Goal: Task Accomplishment & Management: Complete application form

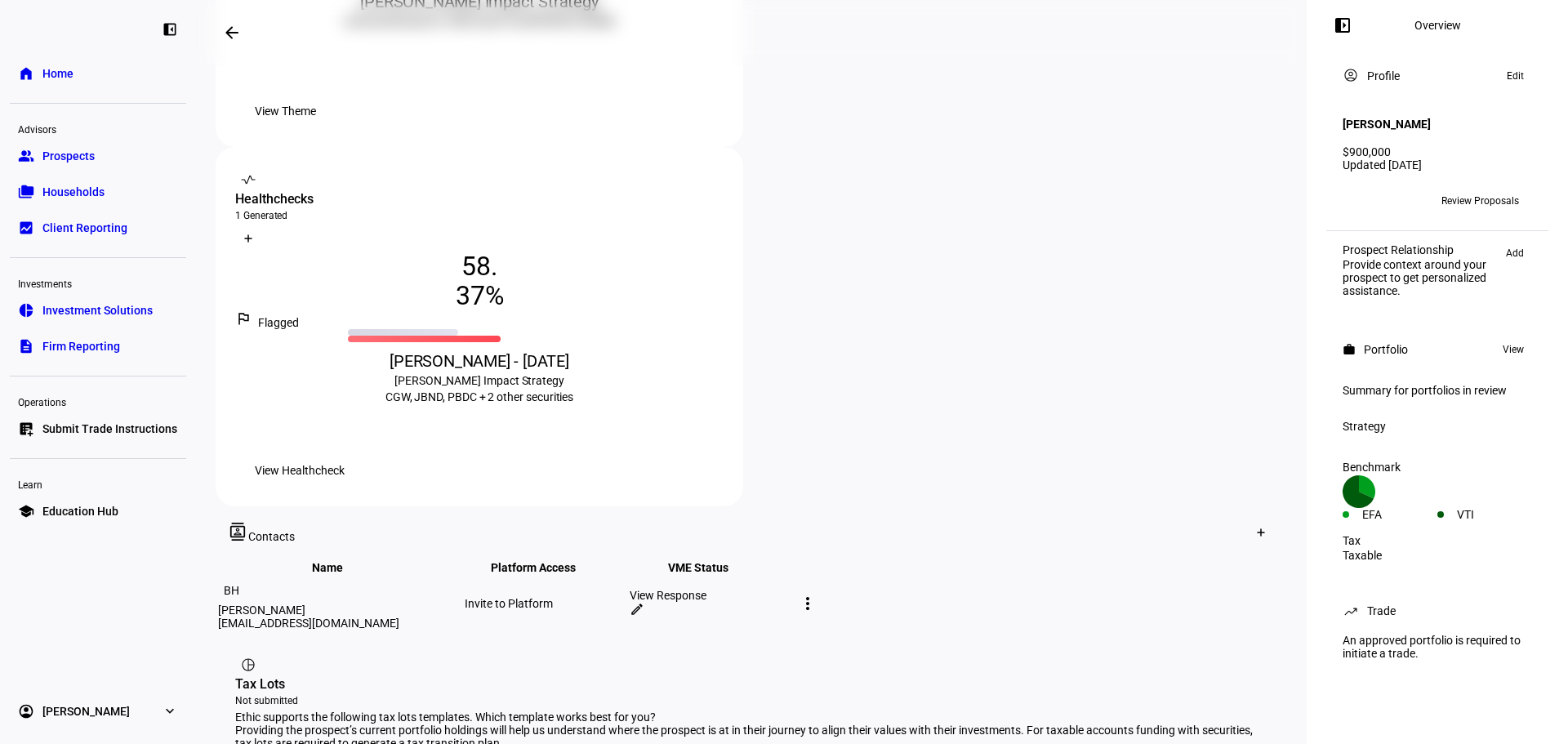
scroll to position [704, 0]
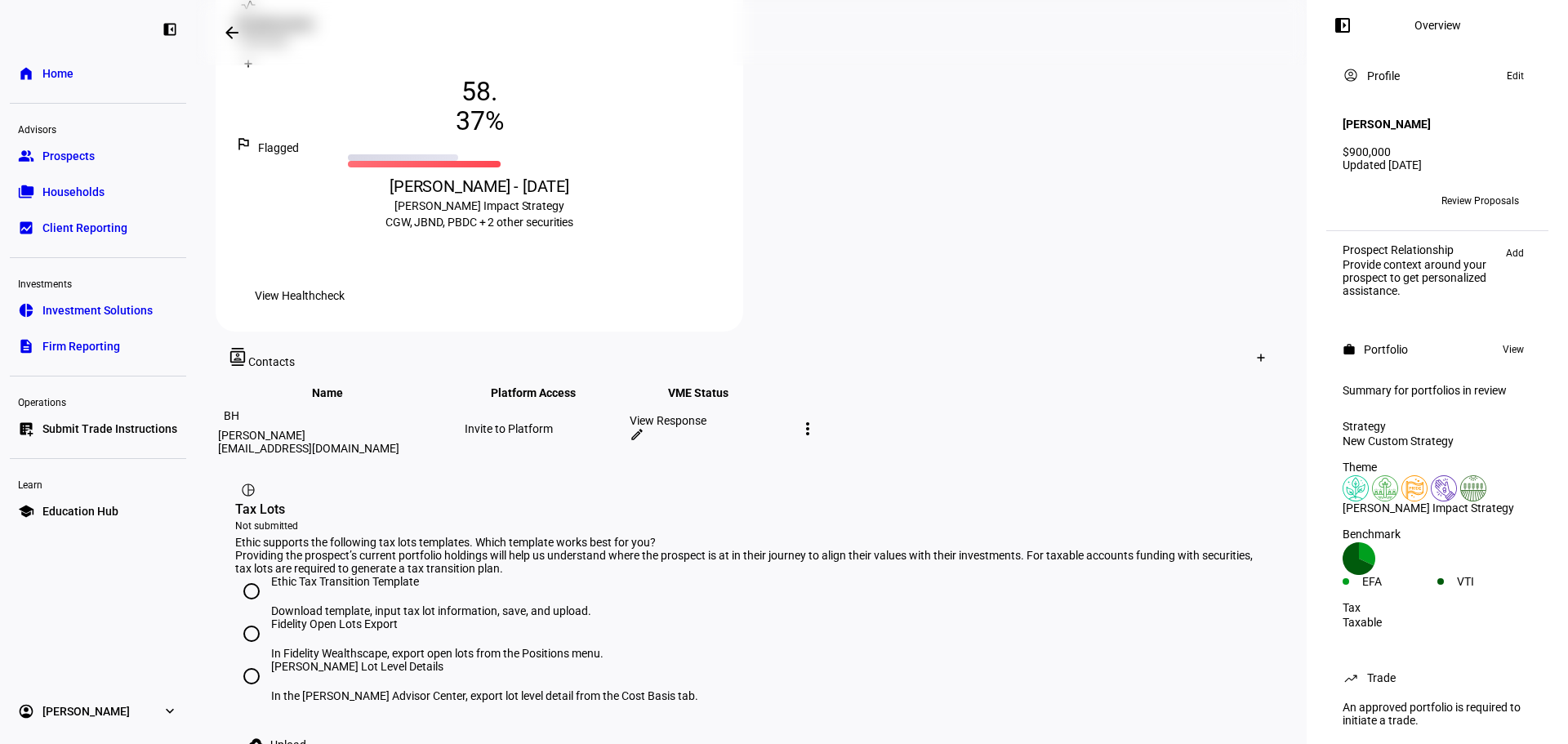
click at [366, 575] on div "Ethic Tax Transition Template" at bounding box center [430, 590] width 320 height 30
click at [268, 575] on input "Ethic Tax Transition Template Download template, input tax lot information, sav…" at bounding box center [251, 591] width 33 height 33
radio input "true"
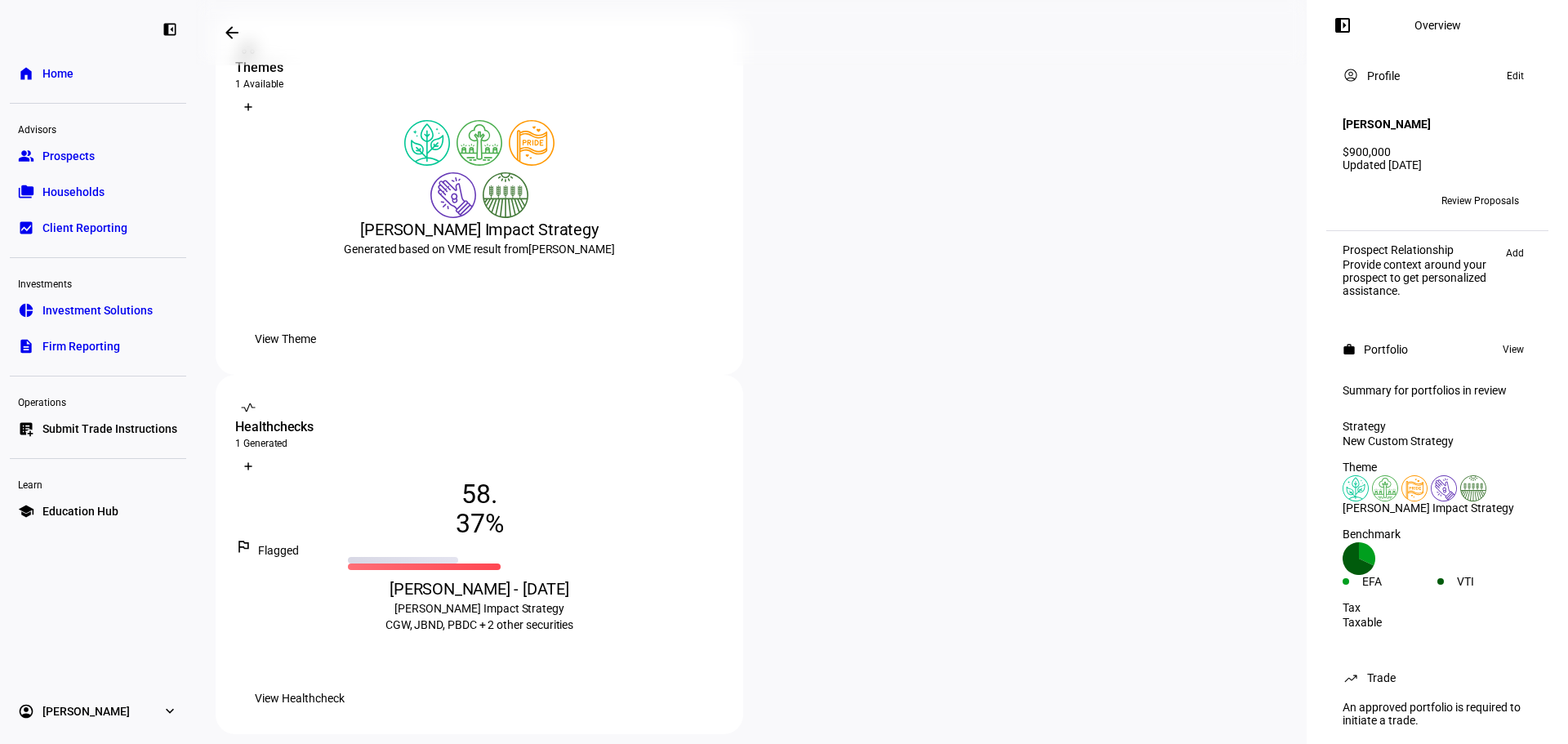
scroll to position [296, 0]
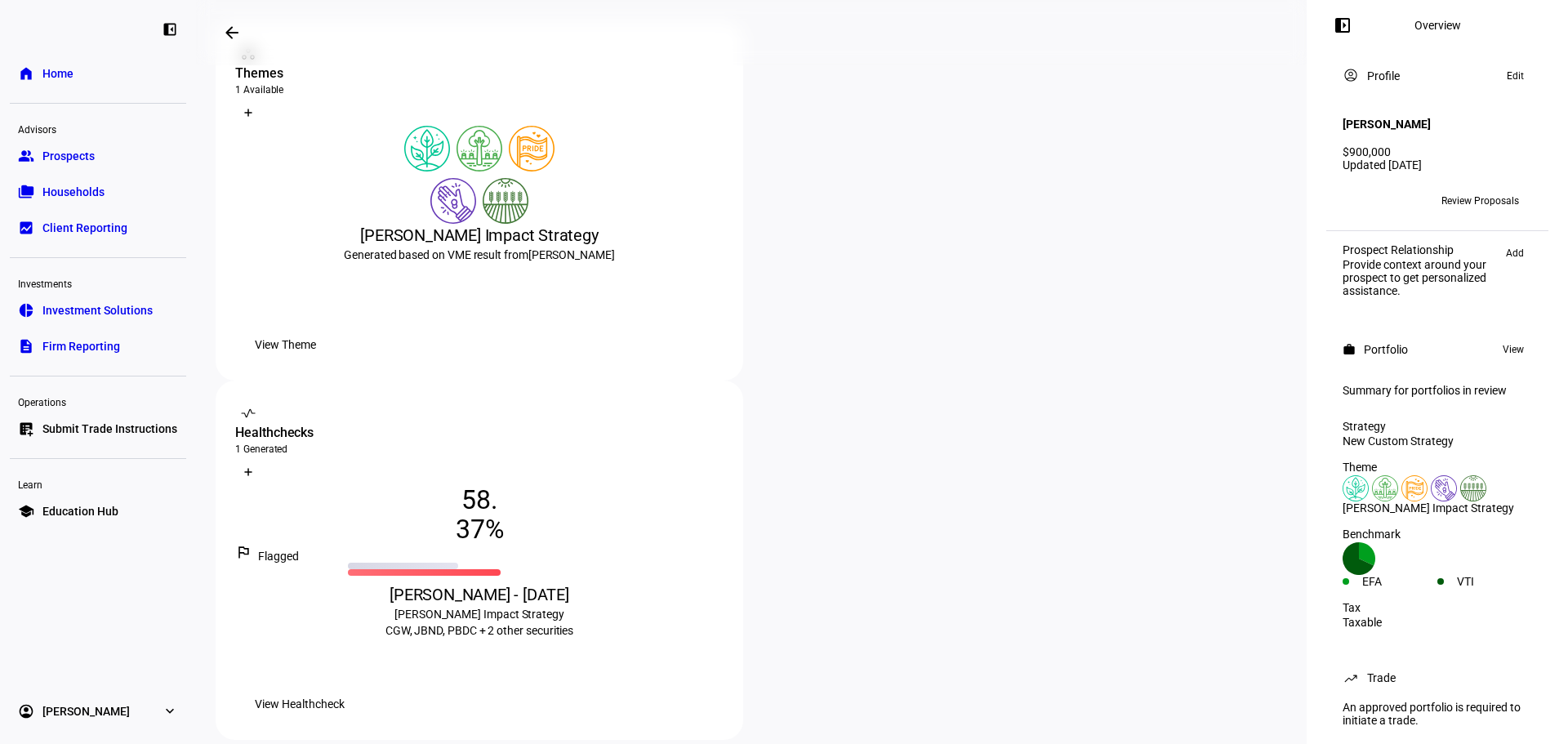
click at [1505, 195] on span "Review Proposals" at bounding box center [1481, 200] width 77 height 26
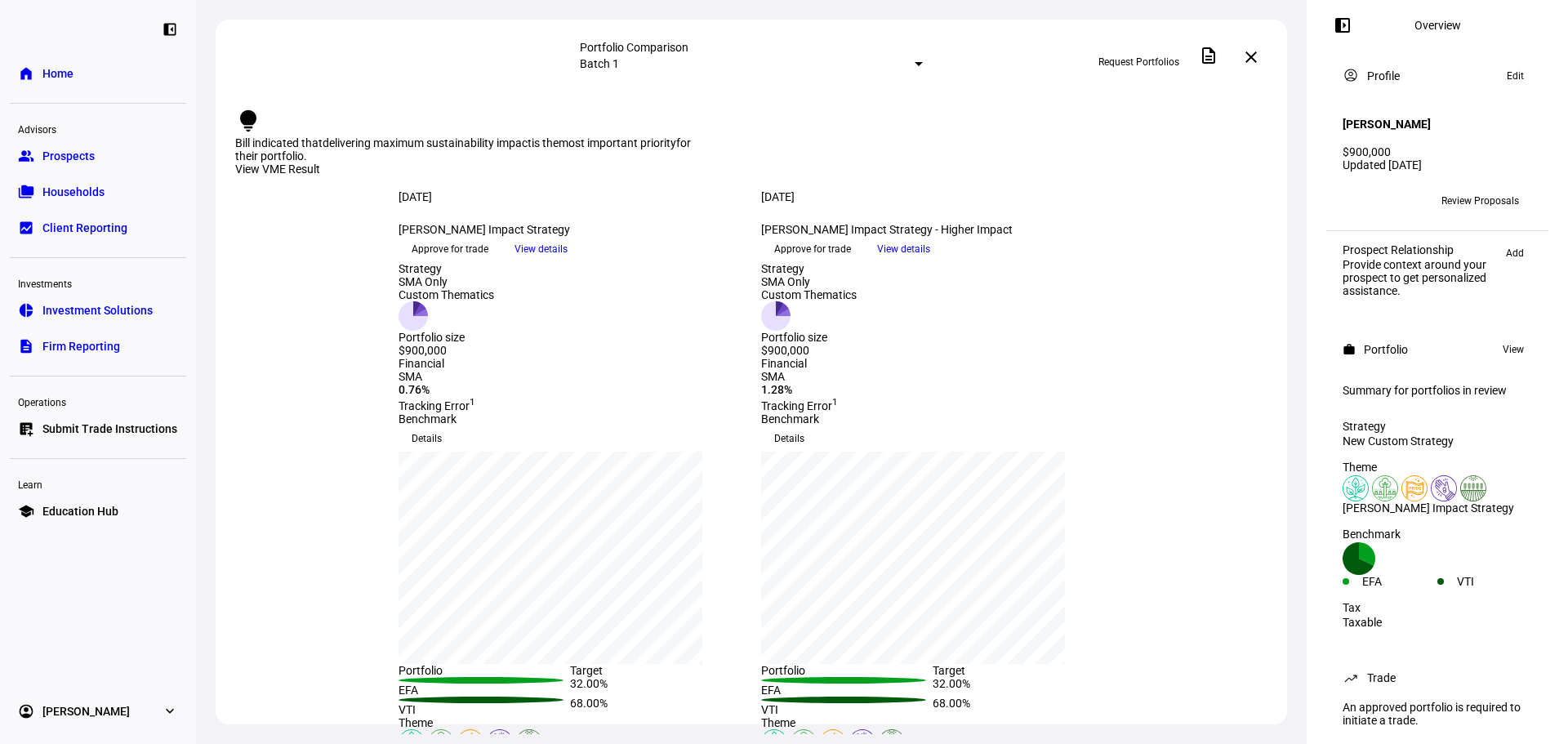
click at [1169, 62] on span "Request Portfolios" at bounding box center [1140, 62] width 81 height 26
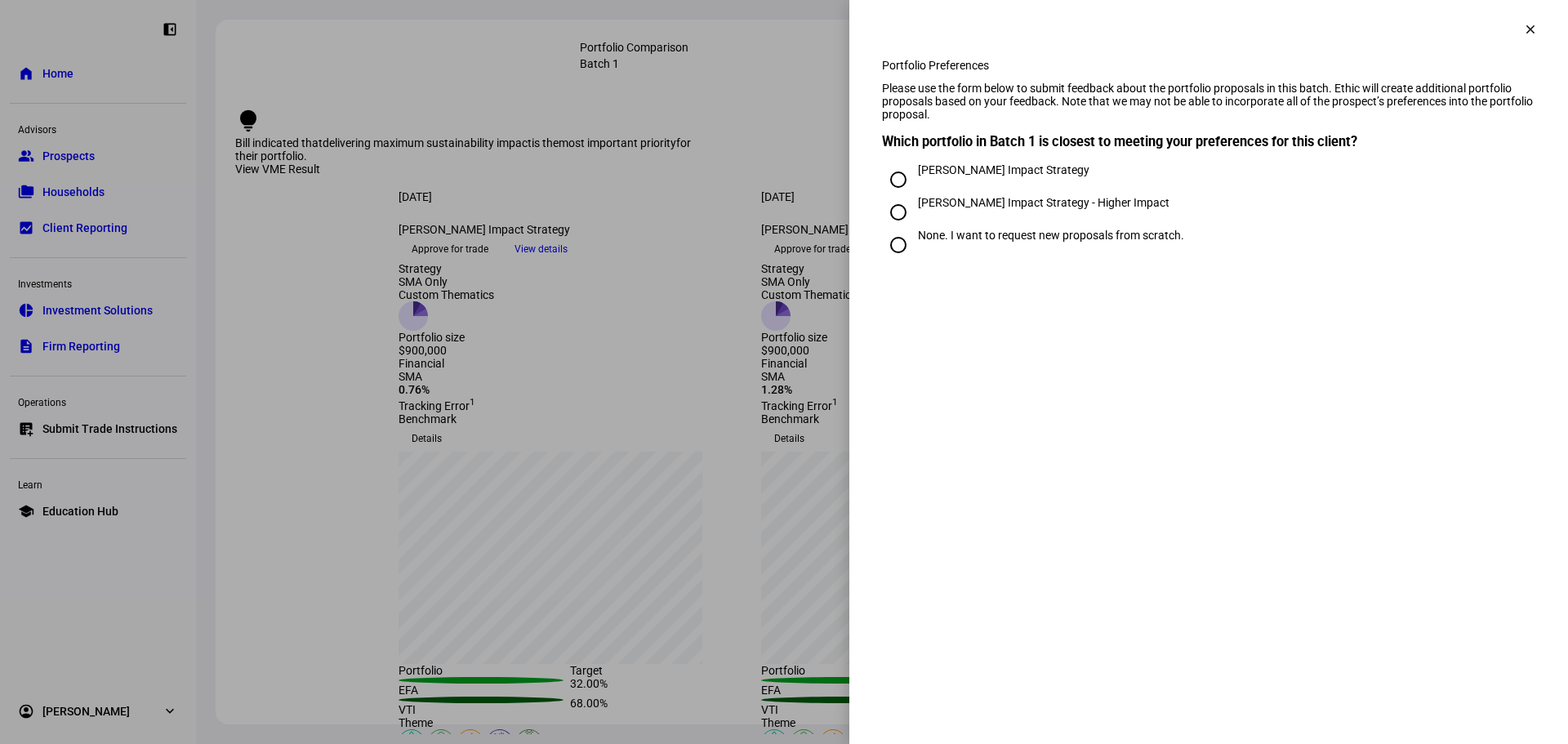
click at [995, 177] on div "[PERSON_NAME] Impact Strategy" at bounding box center [1004, 170] width 172 height 13
click at [914, 196] on input "[PERSON_NAME] Impact Strategy" at bounding box center [899, 180] width 33 height 33
radio input "true"
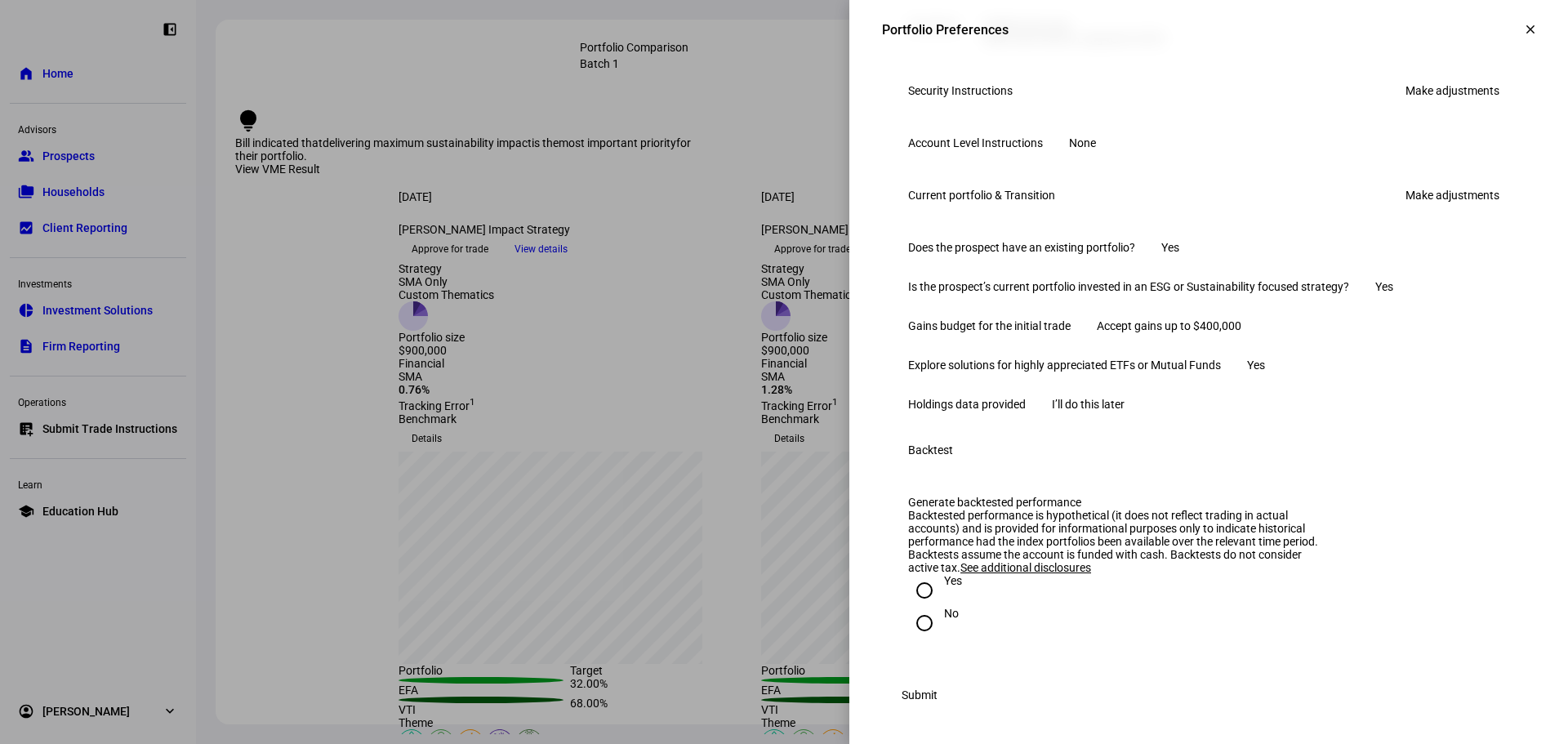
scroll to position [980, 0]
click at [1415, 183] on link "Make adjustments" at bounding box center [1453, 195] width 113 height 26
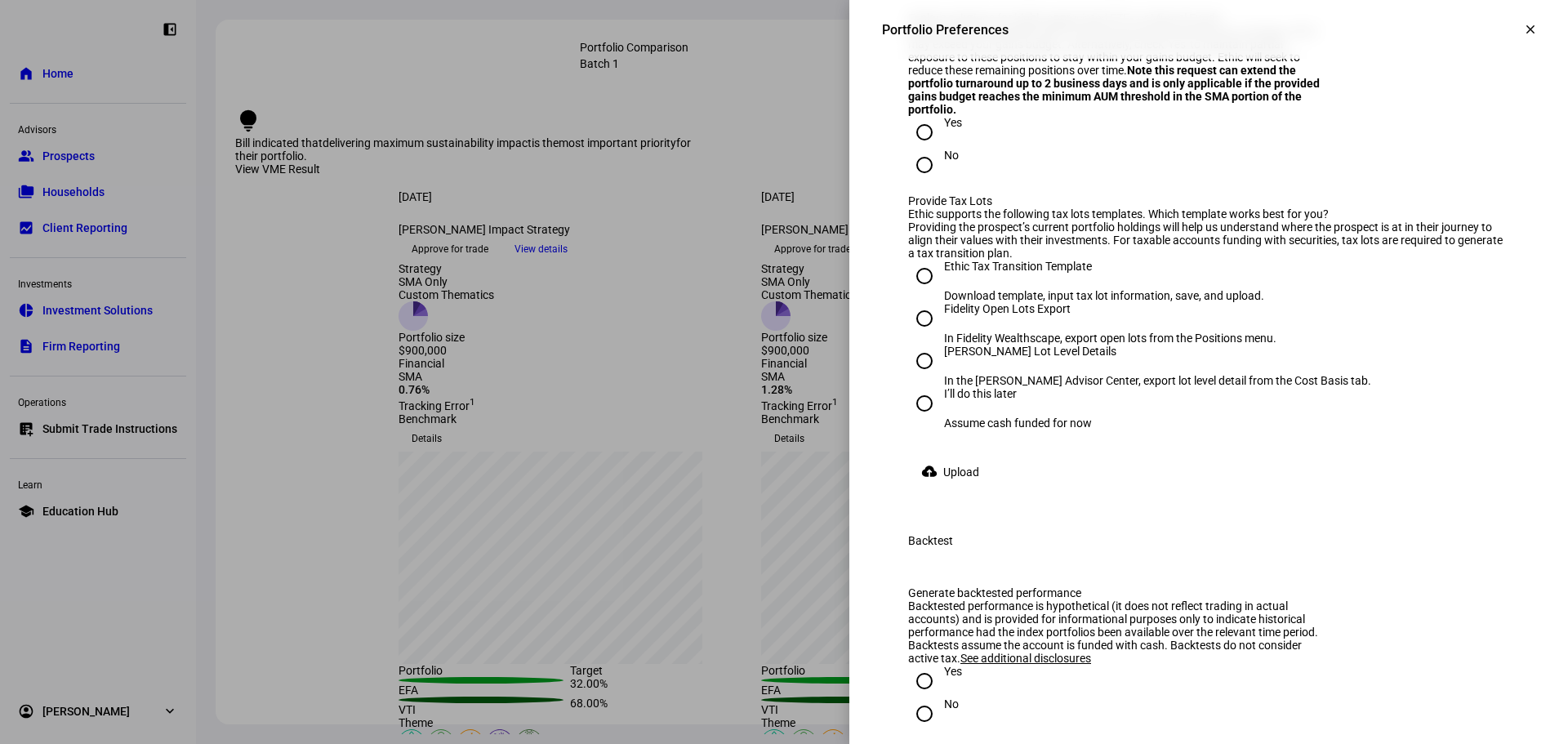
scroll to position [1798, 0]
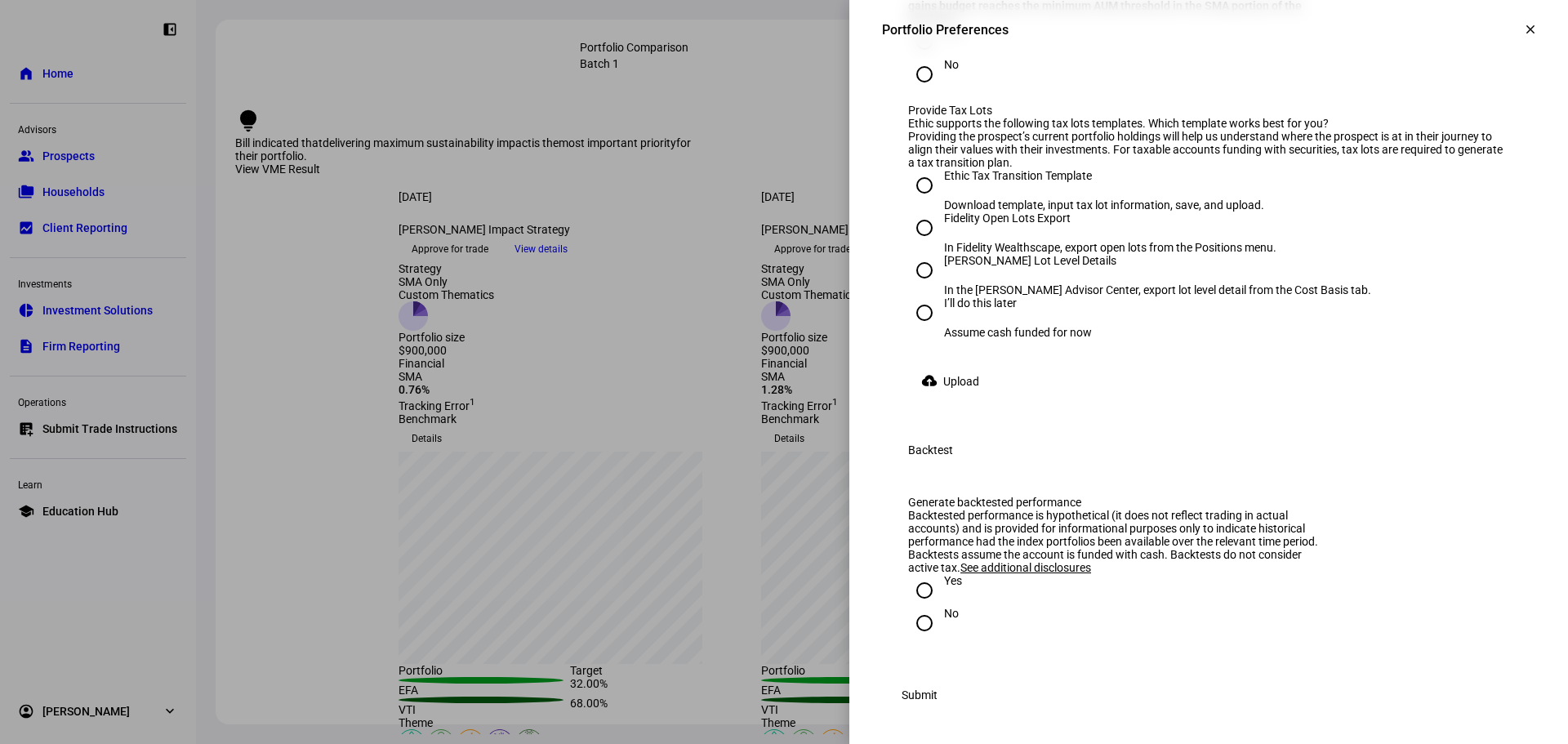
click at [985, 198] on div "Download template, input tax lot information, save, and upload." at bounding box center [1104, 204] width 320 height 13
click at [941, 169] on input "Ethic Tax Transition Template Download template, input tax lot information, sav…" at bounding box center [924, 185] width 33 height 33
radio input "true"
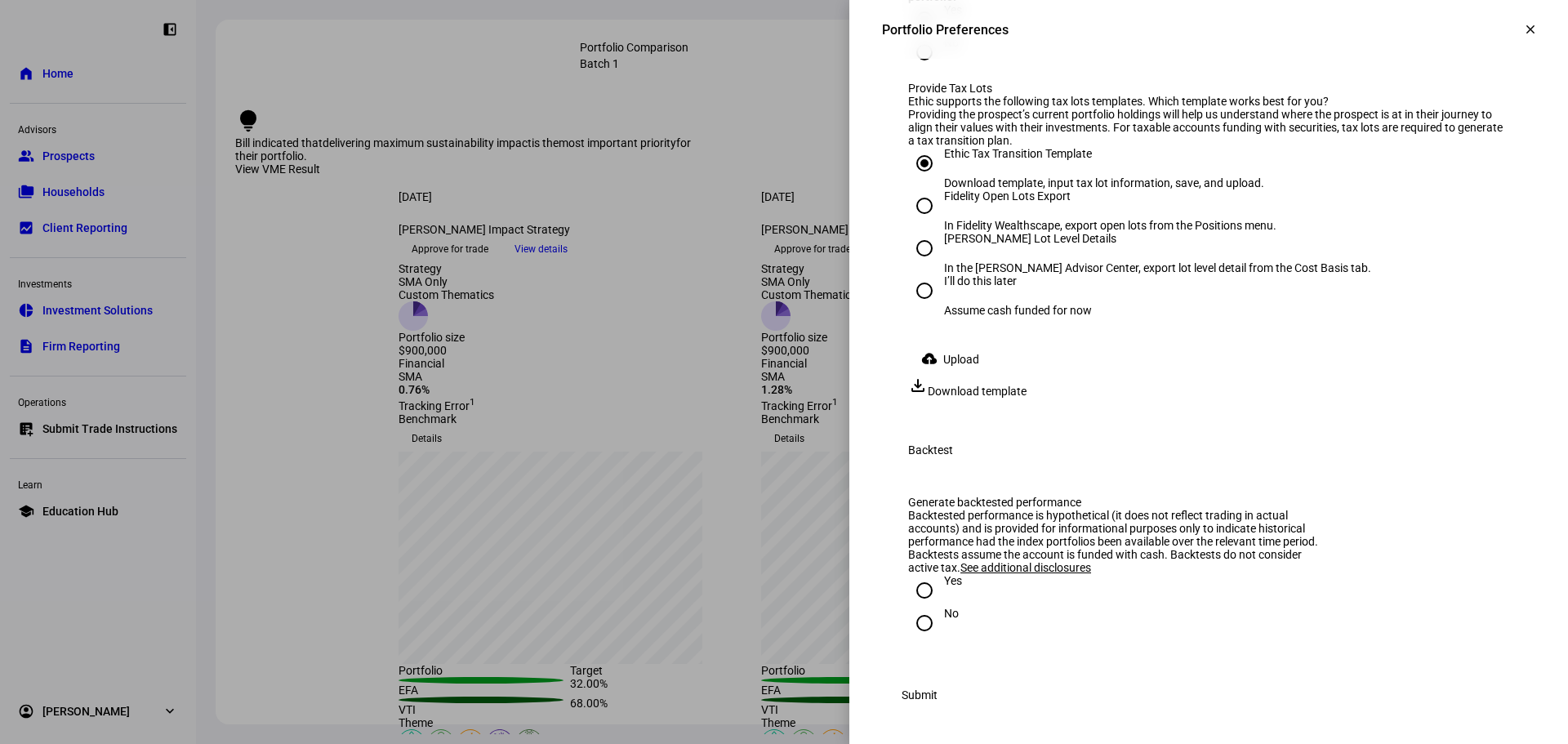
click at [1026, 385] on span "Download template" at bounding box center [978, 391] width 99 height 13
click at [943, 364] on span "Upload" at bounding box center [961, 359] width 36 height 33
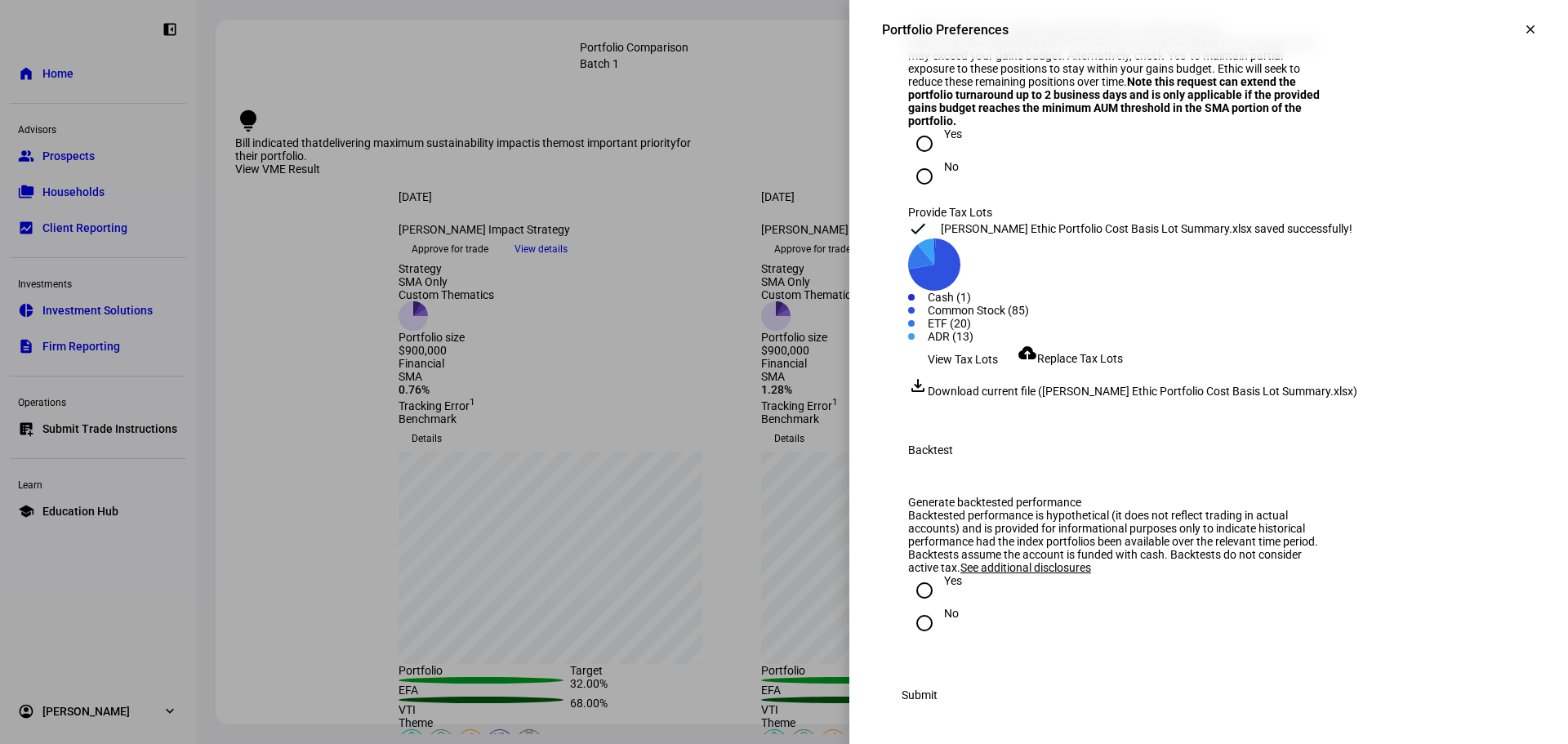
scroll to position [1740, 0]
click at [938, 684] on span "Submit" at bounding box center [919, 694] width 36 height 33
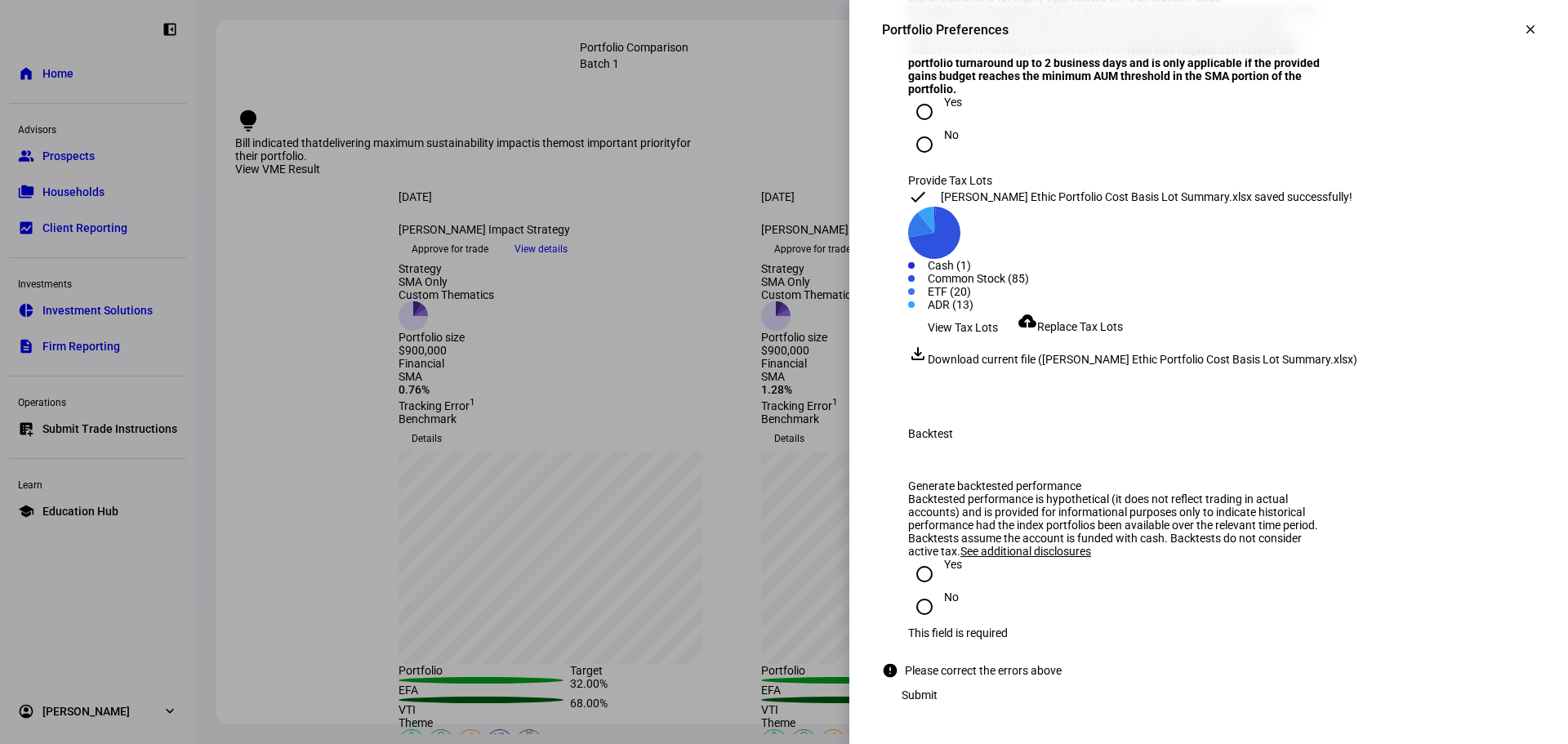
scroll to position [1760, 0]
click at [944, 570] on div "Yes" at bounding box center [953, 564] width 18 height 13
click at [936, 570] on input "Yes" at bounding box center [924, 574] width 33 height 33
radio input "true"
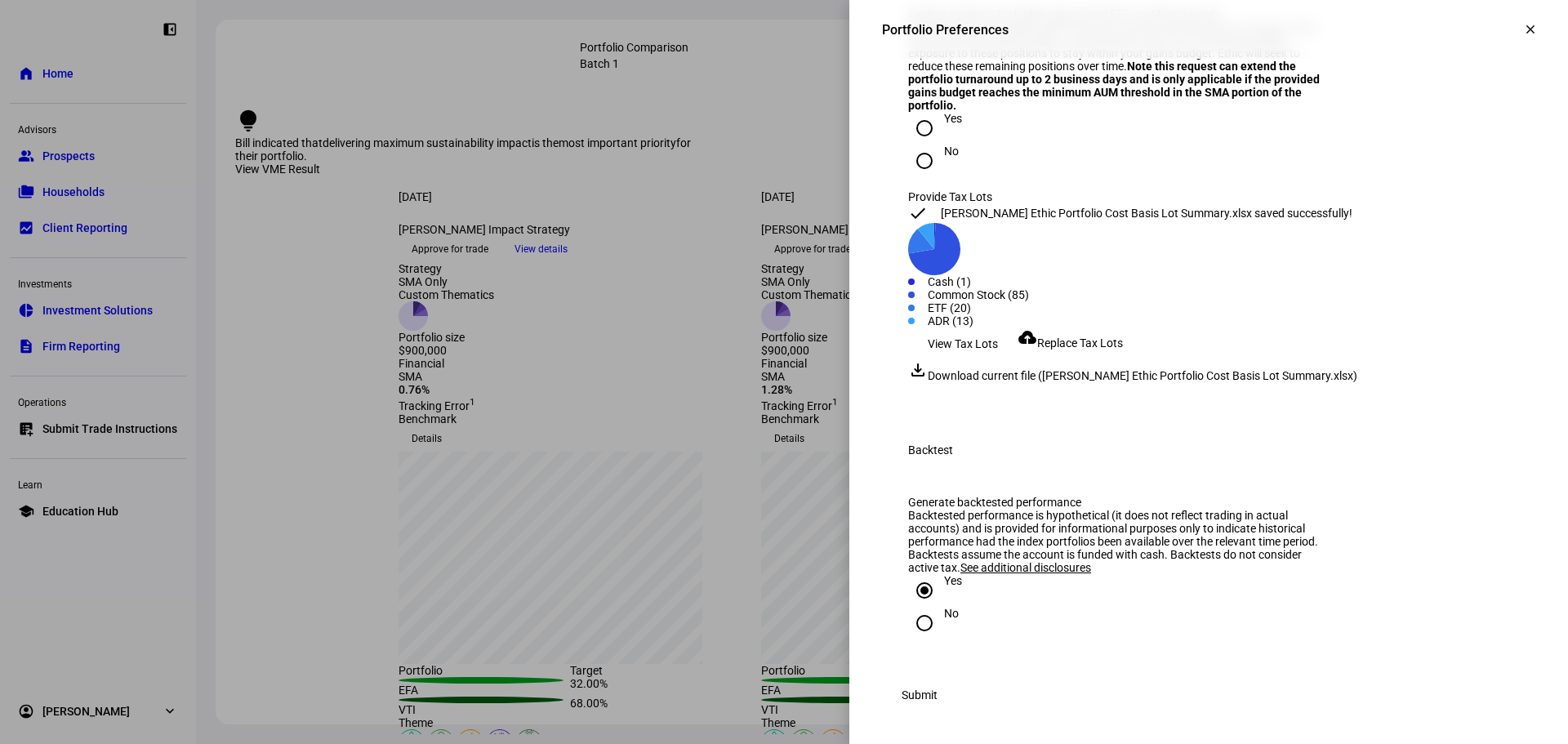
click at [1195, 509] on div "Backtested performance is hypothetical (it does not reflect trading in actual a…" at bounding box center [1119, 542] width 421 height 65
click at [944, 607] on div "No" at bounding box center [951, 613] width 15 height 13
click at [938, 607] on input "No" at bounding box center [924, 623] width 33 height 33
radio input "true"
click at [938, 695] on span "Submit" at bounding box center [919, 694] width 36 height 33
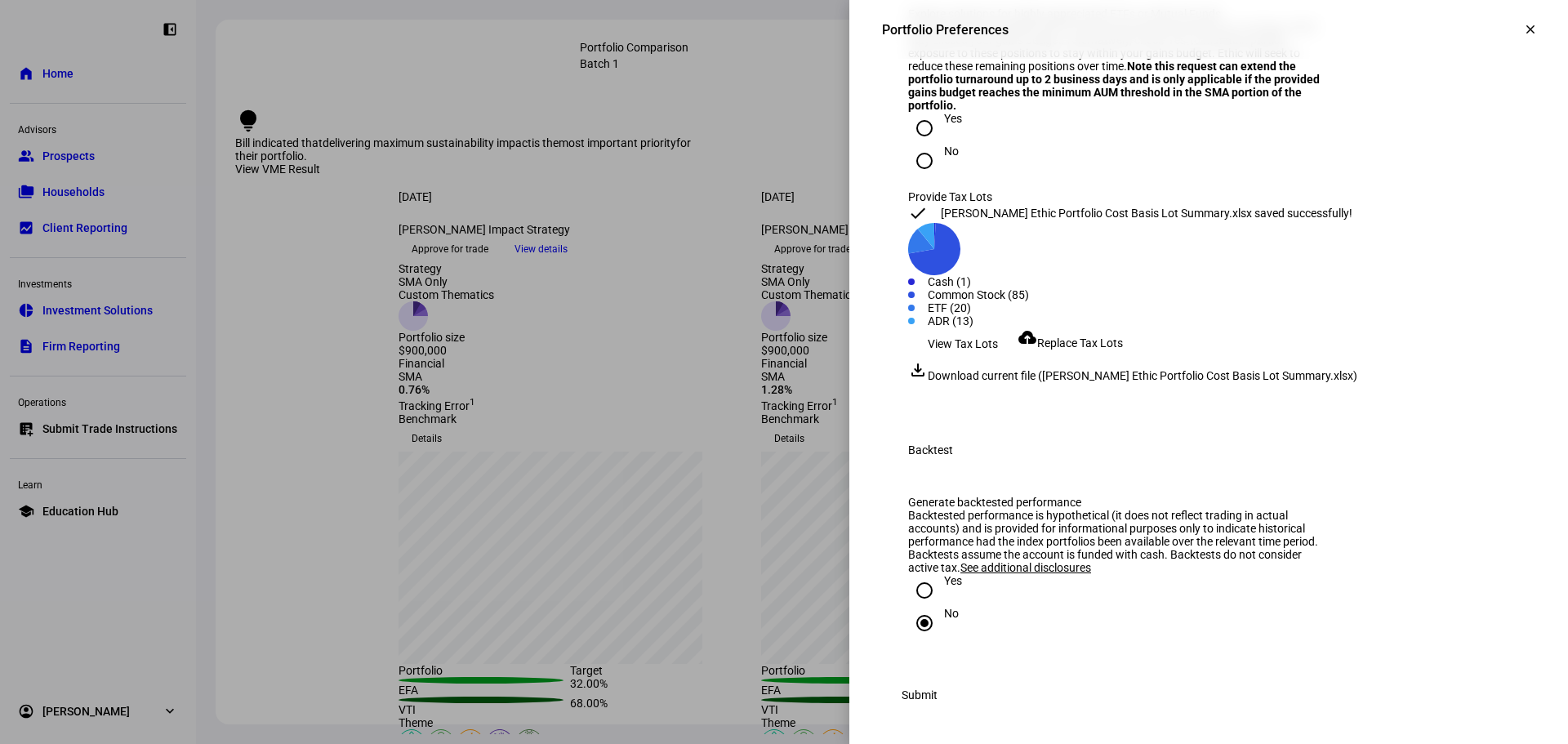
click at [944, 574] on div "Yes" at bounding box center [953, 580] width 18 height 13
click at [933, 574] on input "Yes" at bounding box center [924, 590] width 33 height 33
radio input "true"
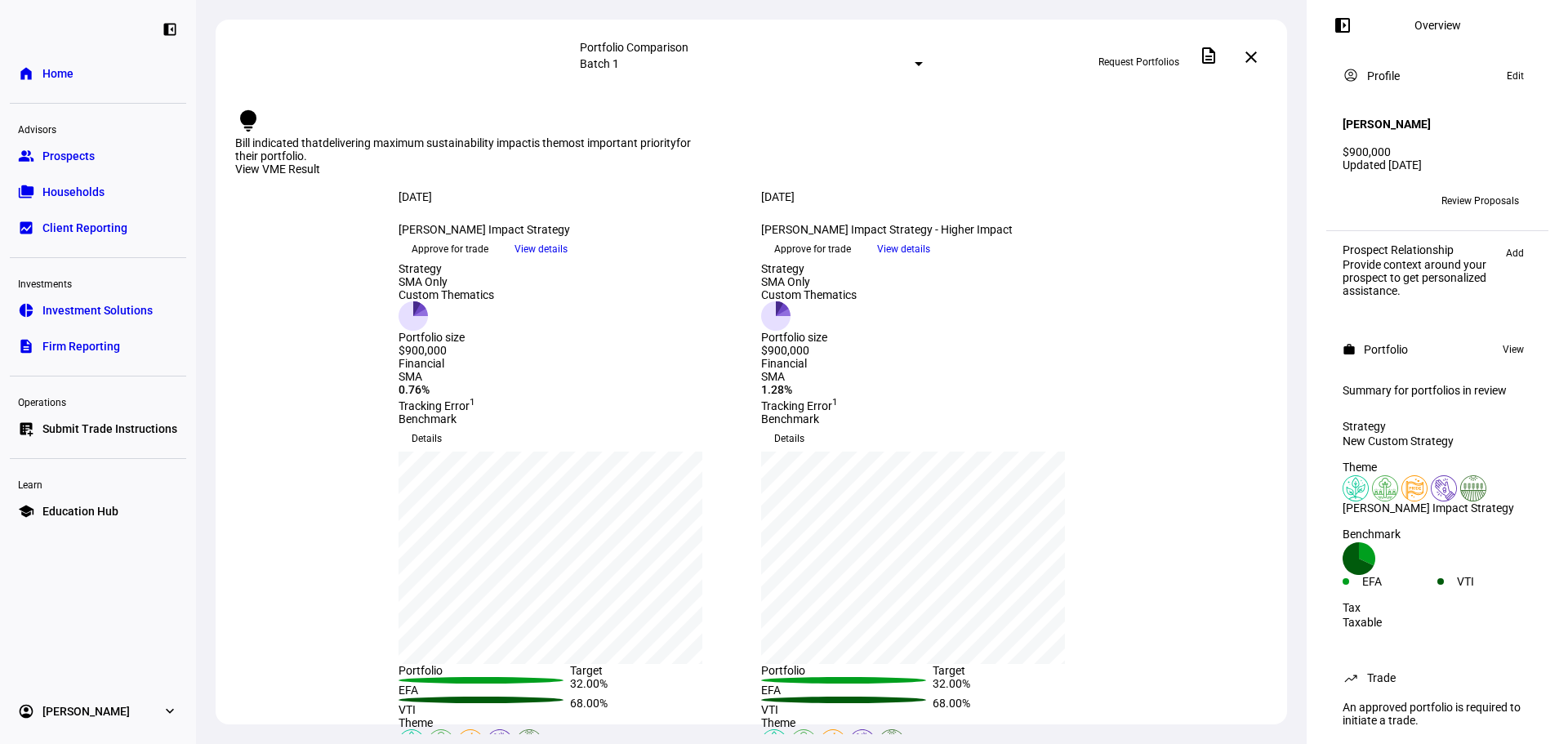
click at [1482, 187] on span "Review Proposals" at bounding box center [1481, 200] width 77 height 26
click at [1452, 187] on span "Review Proposals" at bounding box center [1481, 200] width 77 height 26
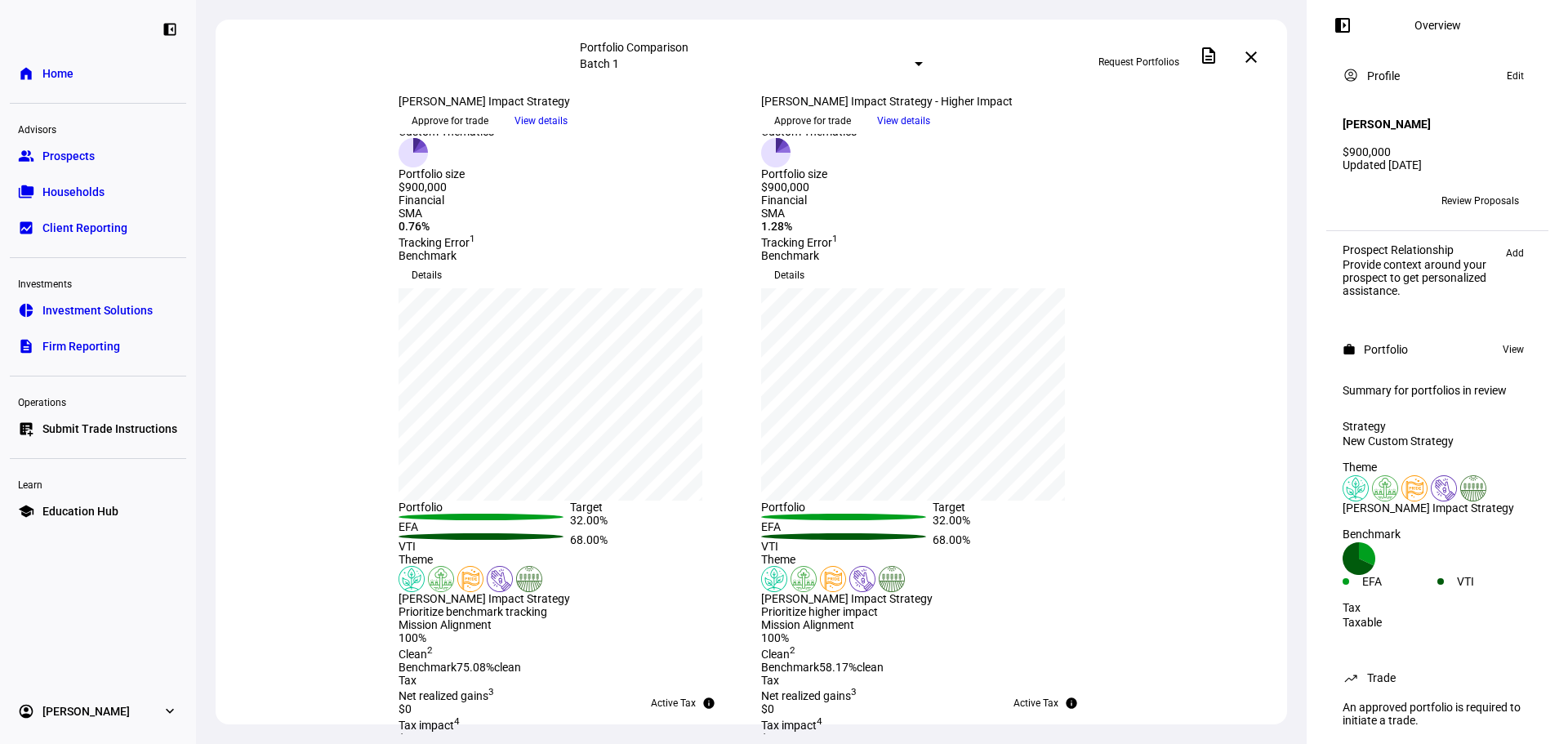
scroll to position [0, 0]
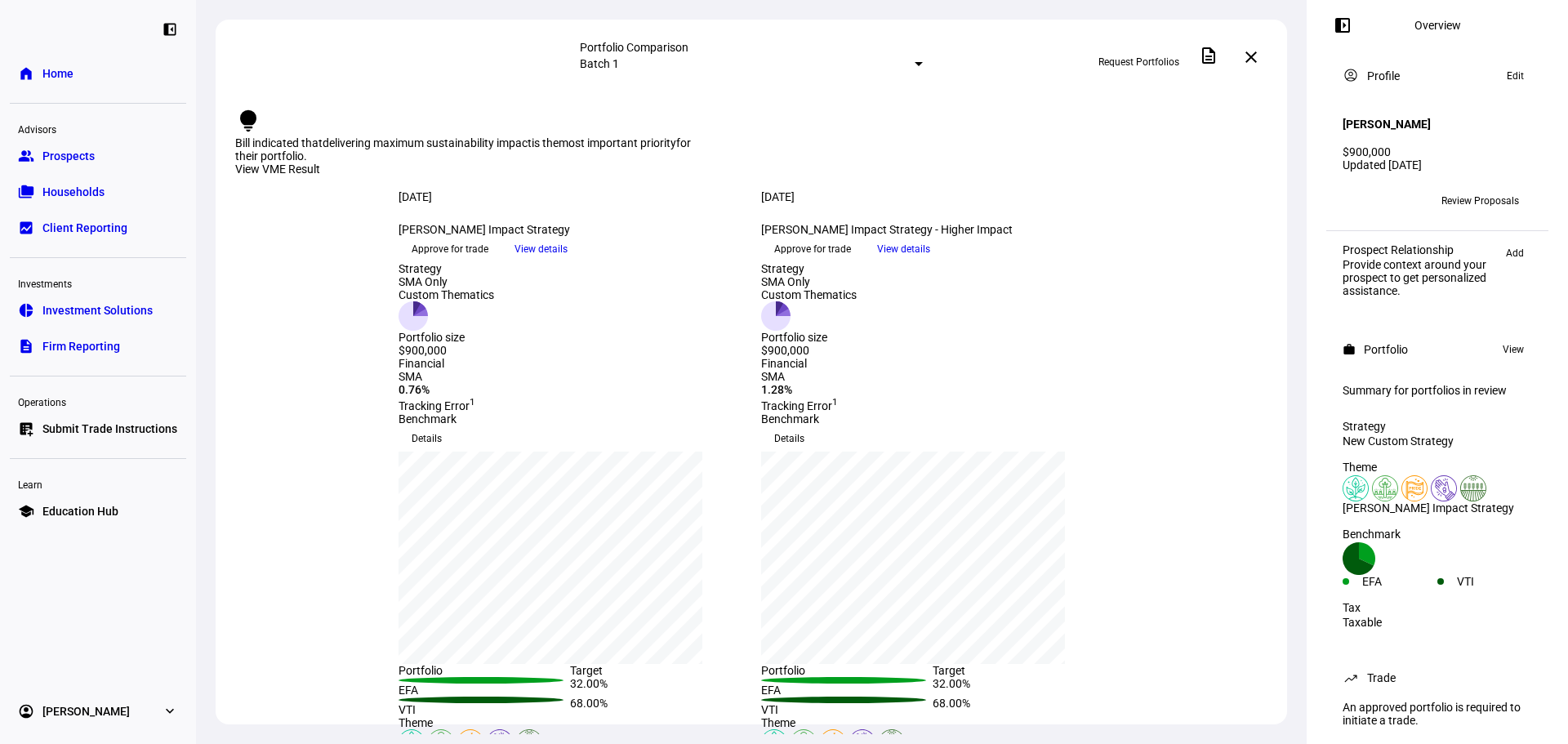
click at [1157, 65] on span "Request Portfolios" at bounding box center [1140, 62] width 81 height 26
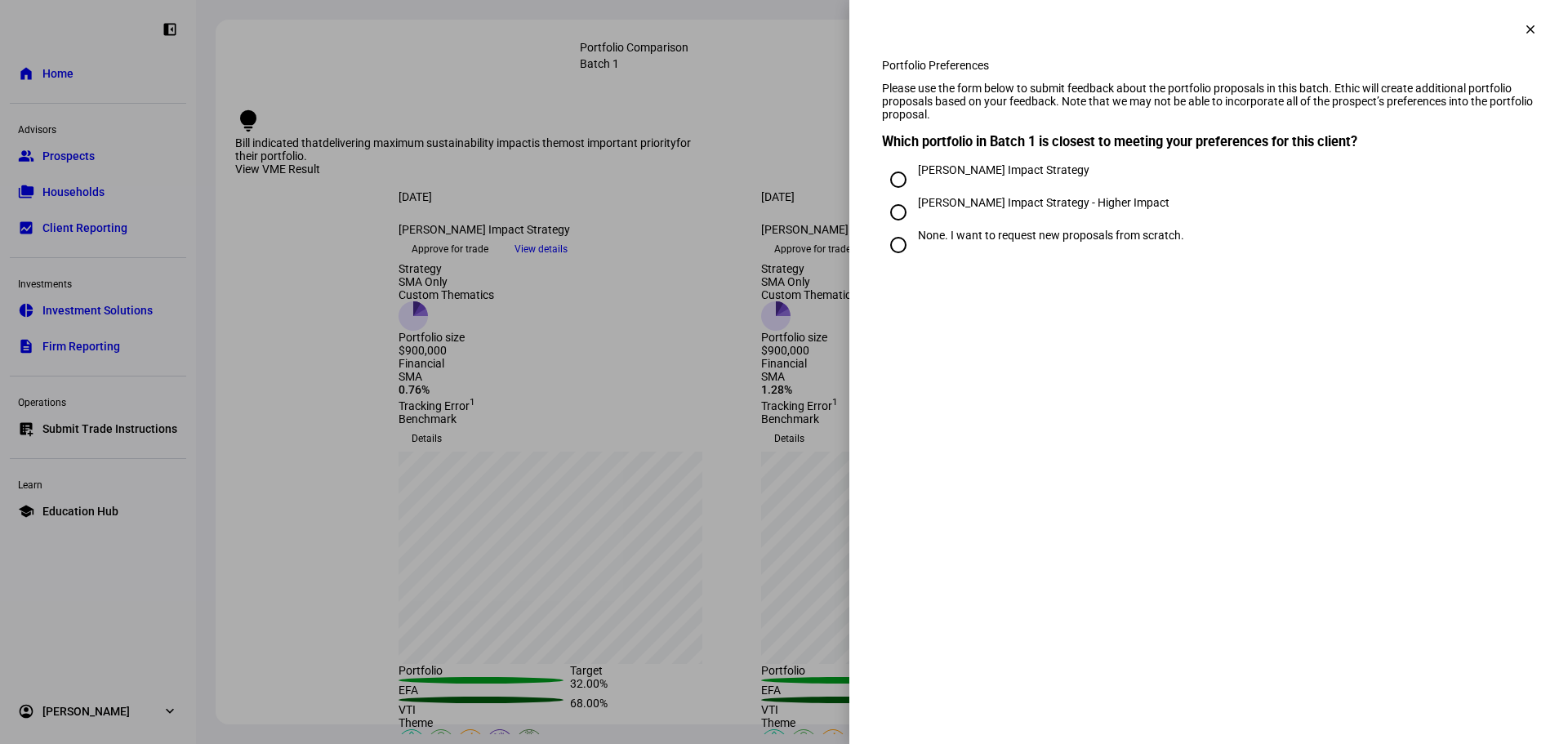
click at [989, 177] on div "[PERSON_NAME] Impact Strategy" at bounding box center [1004, 170] width 172 height 13
click at [914, 196] on input "[PERSON_NAME] Impact Strategy" at bounding box center [899, 180] width 33 height 33
radio input "true"
click at [774, 194] on div at bounding box center [784, 372] width 1568 height 744
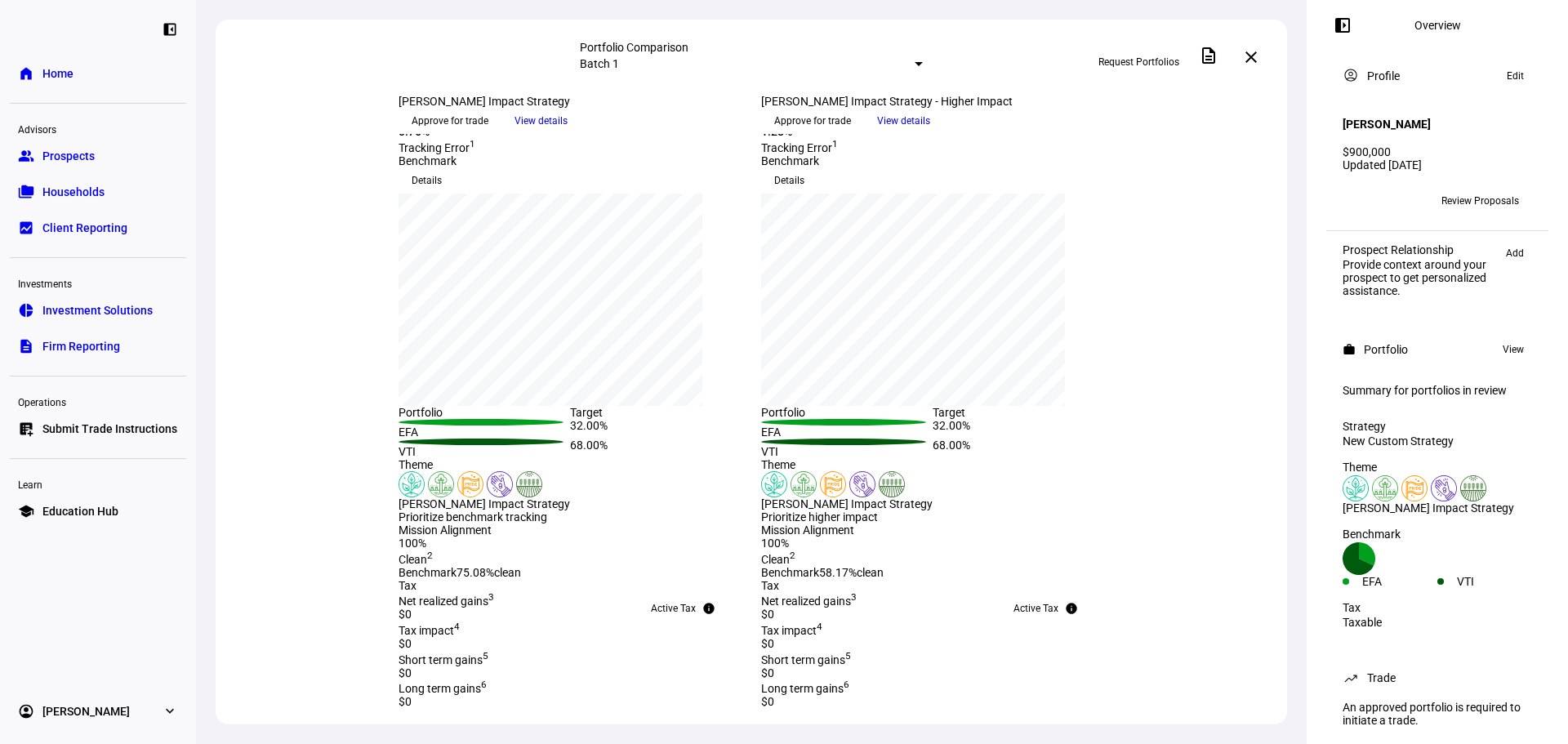
scroll to position [0, 0]
